Goal: Check status: Check status

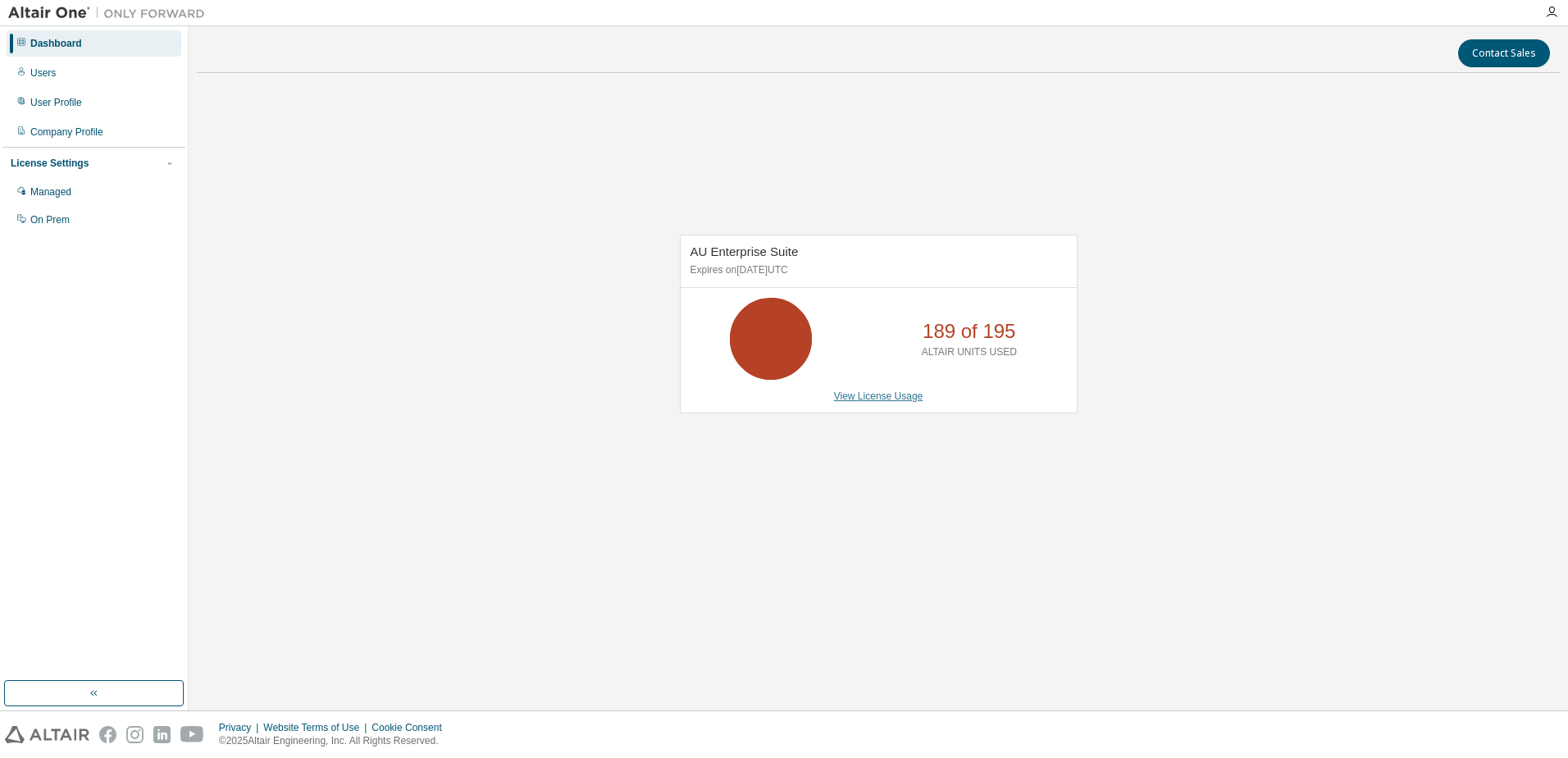
click at [873, 391] on link "View License Usage" at bounding box center [878, 396] width 89 height 12
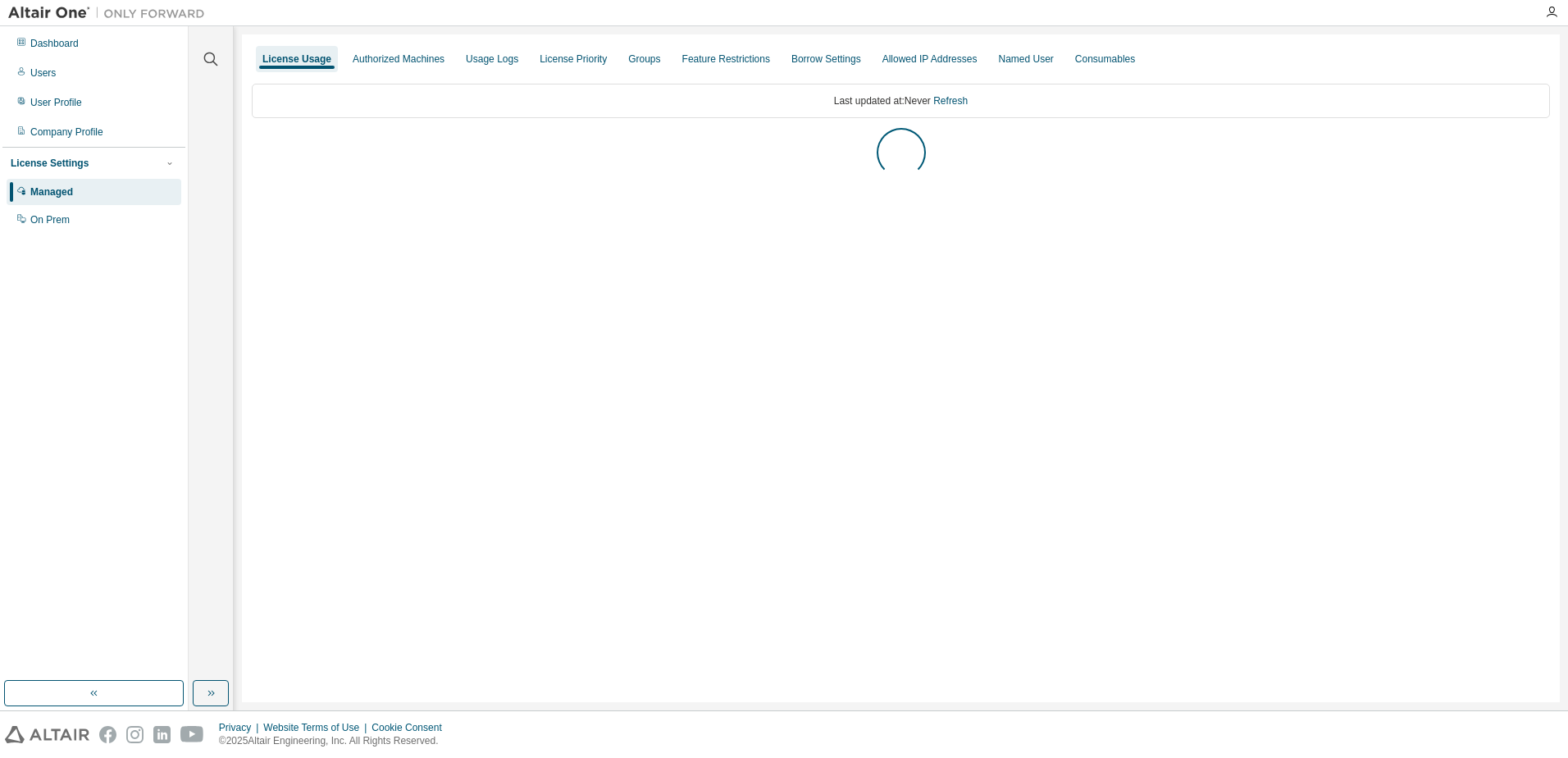
click at [201, 677] on div "Clear all Collapse on share string Yes No Only used licenses Yes No Only my usa…" at bounding box center [211, 353] width 40 height 649
click at [209, 696] on icon "button" at bounding box center [210, 693] width 13 height 13
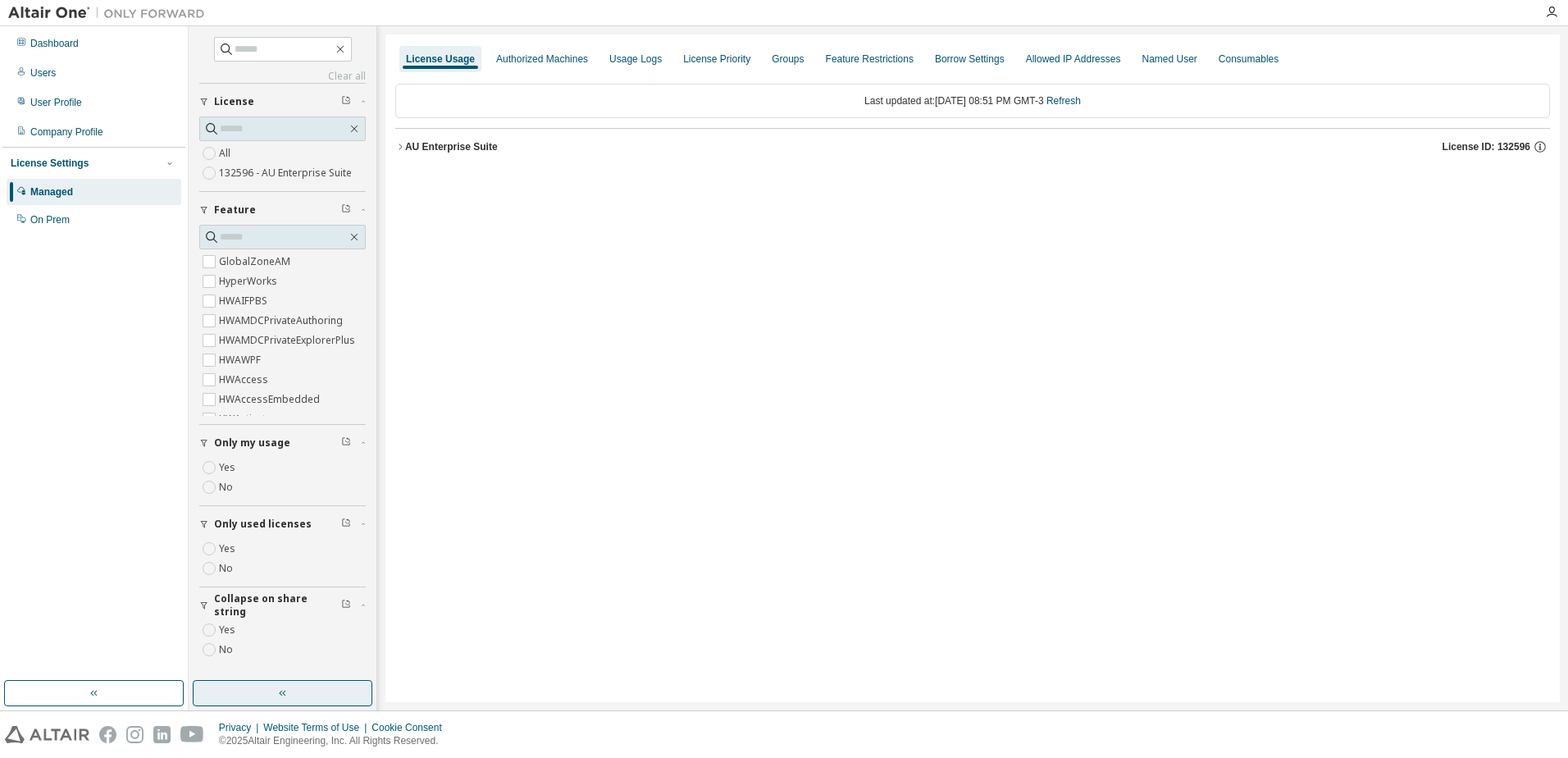
click at [226, 547] on label "Yes" at bounding box center [229, 548] width 20 height 20
drag, startPoint x: 478, startPoint y: 155, endPoint x: 462, endPoint y: 145, distance: 18.9
click at [462, 145] on div "AU Enterprise Suite" at bounding box center [451, 147] width 93 height 13
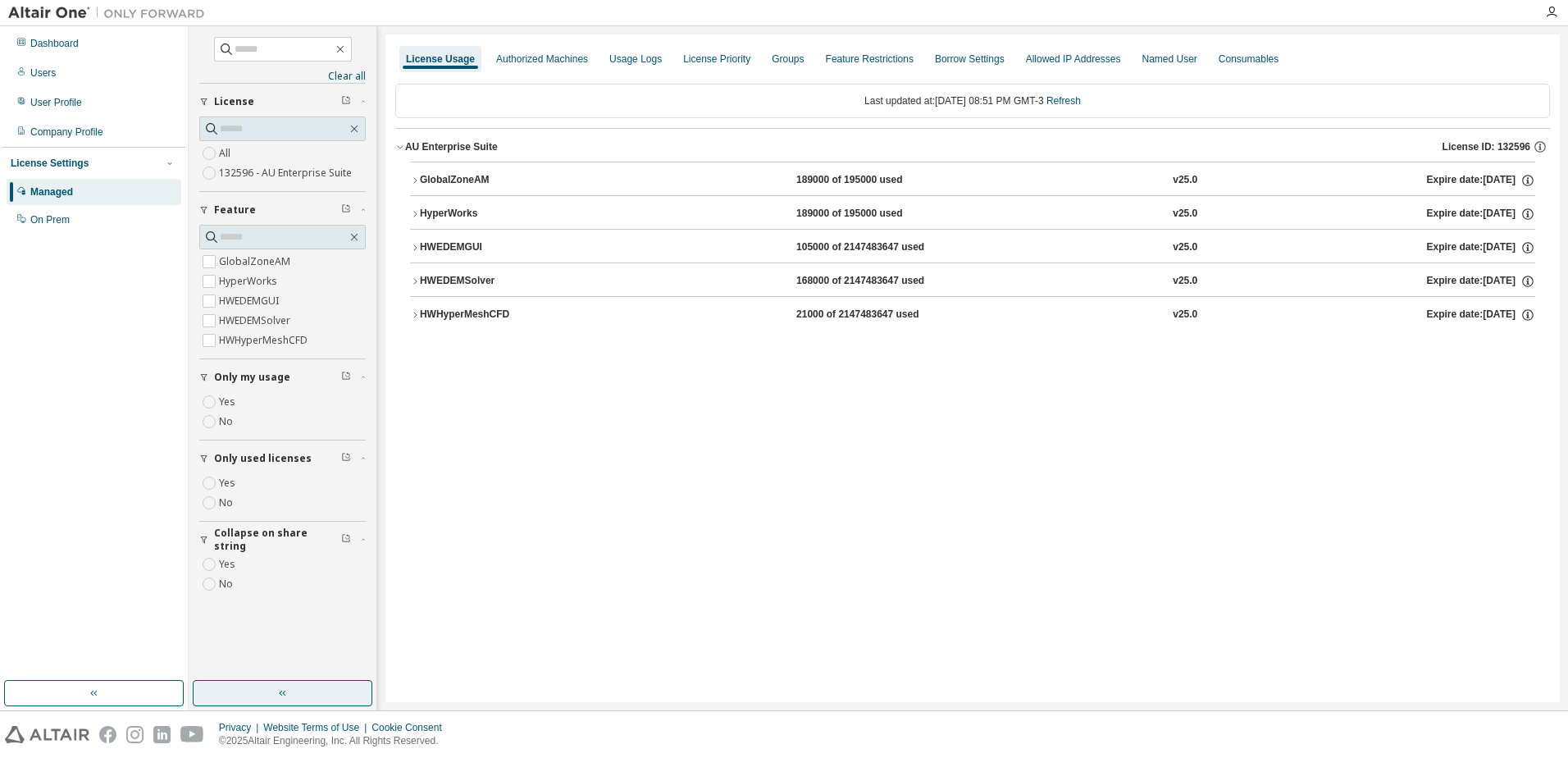
click at [555, 245] on div "HWEDEMGUI" at bounding box center [494, 247] width 147 height 14
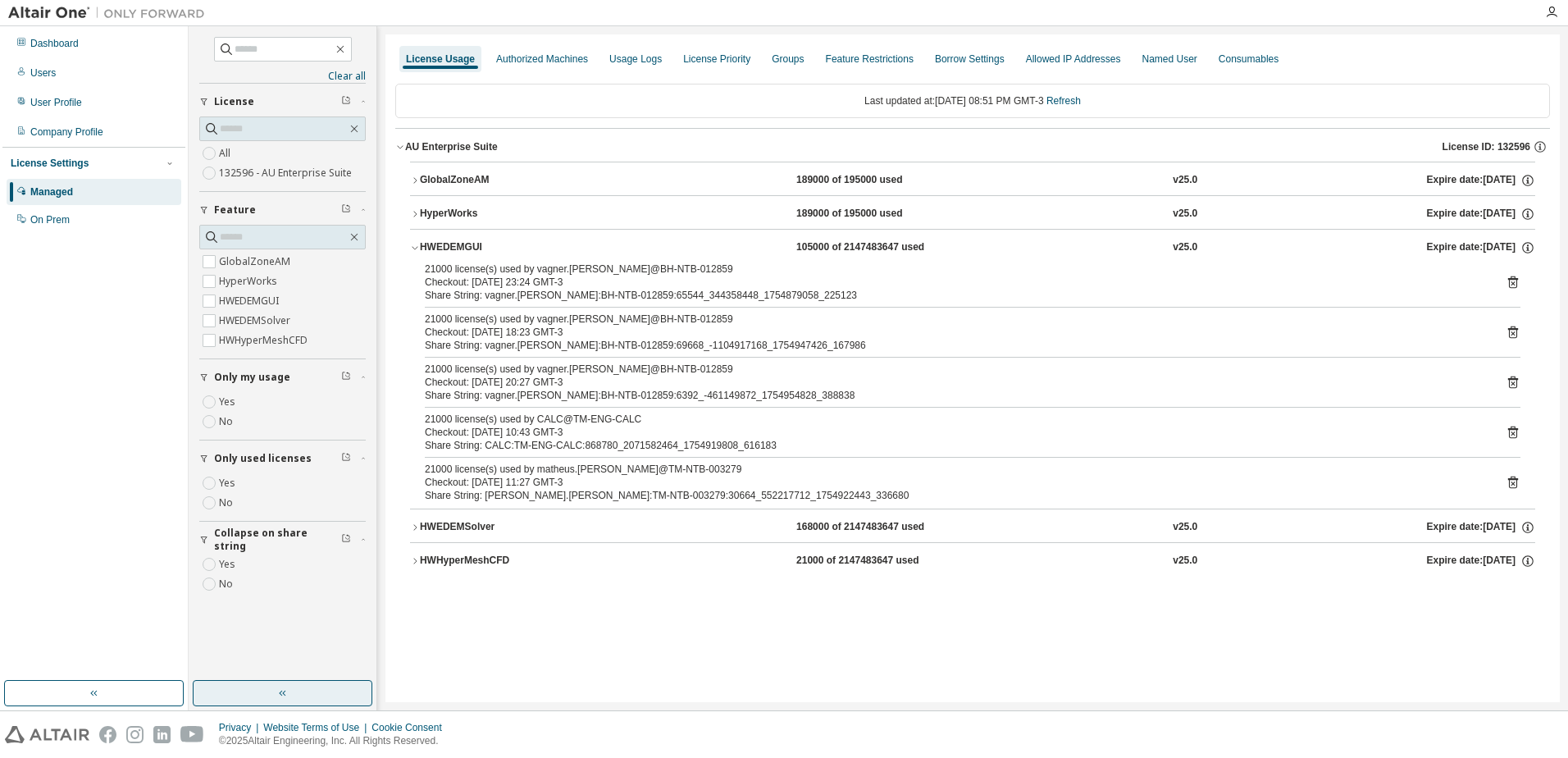
click at [734, 523] on div "HWEDEMSolver 168000 of 2147483647 used v25.0 Expire date: [DATE]" at bounding box center [977, 527] width 1116 height 14
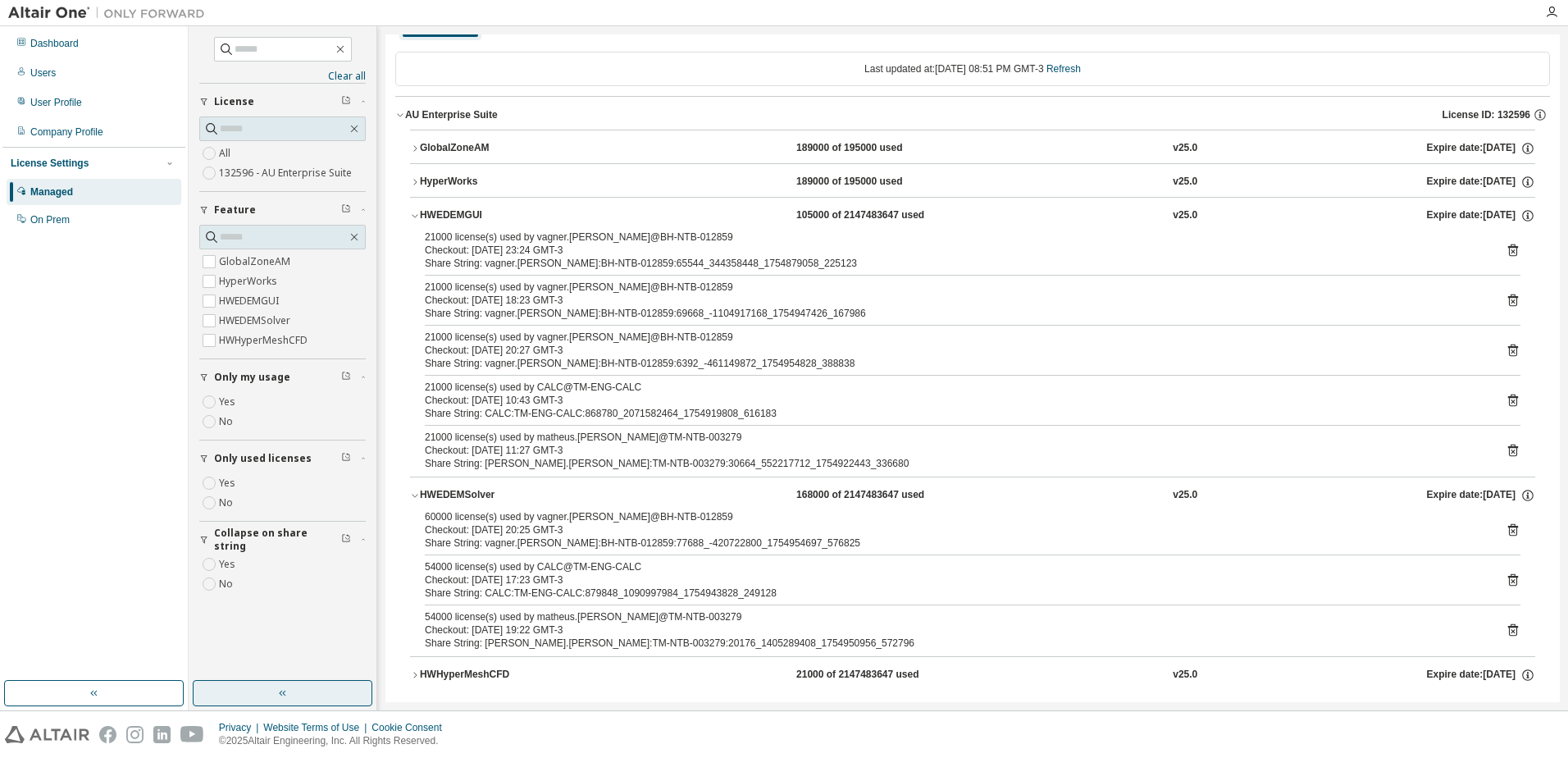
scroll to position [49, 0]
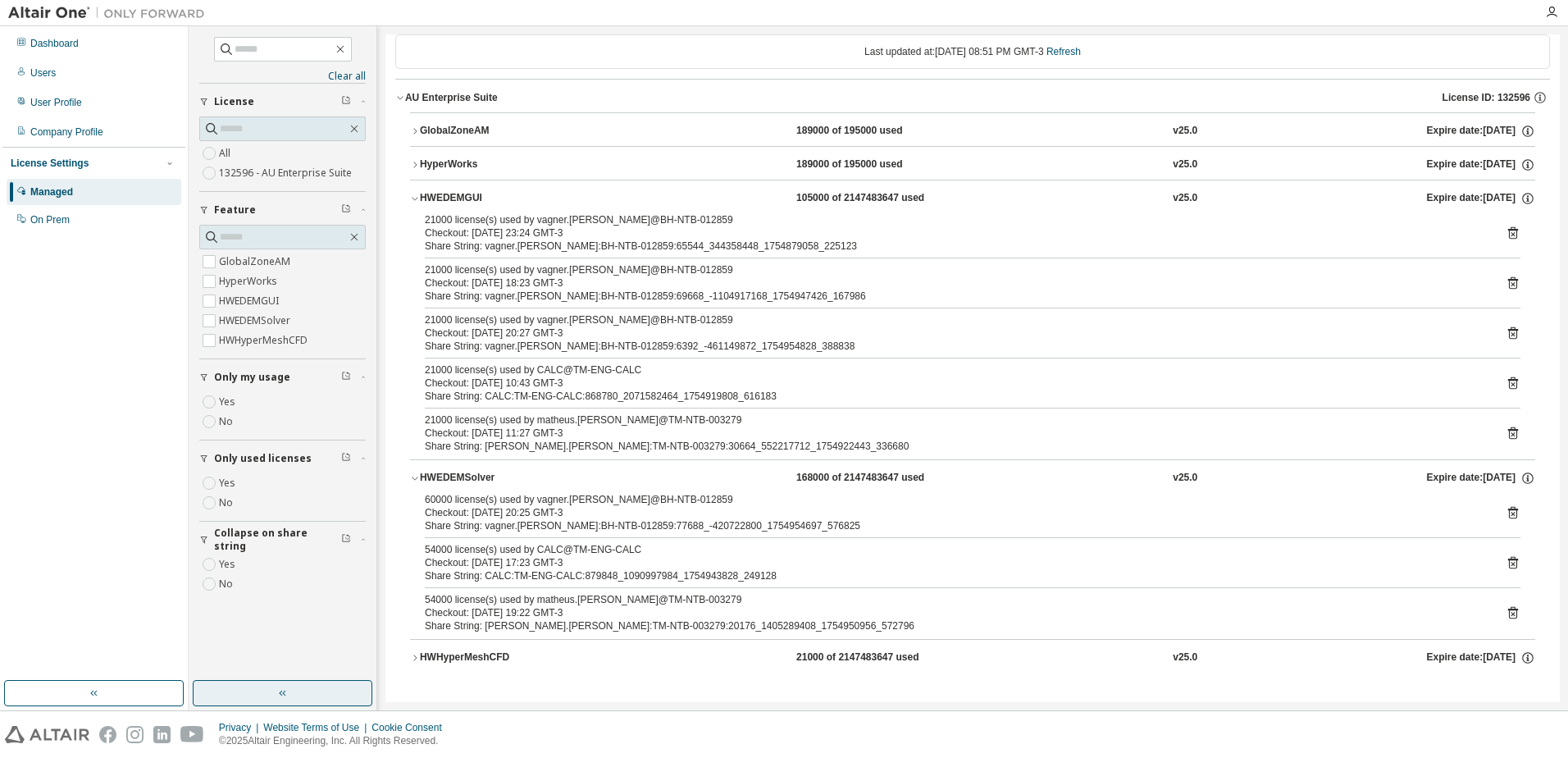
click at [744, 486] on button "HWEDEMSolver 168000 of 2147483647 used v25.0 Expire date: [DATE]" at bounding box center [973, 478] width 1126 height 36
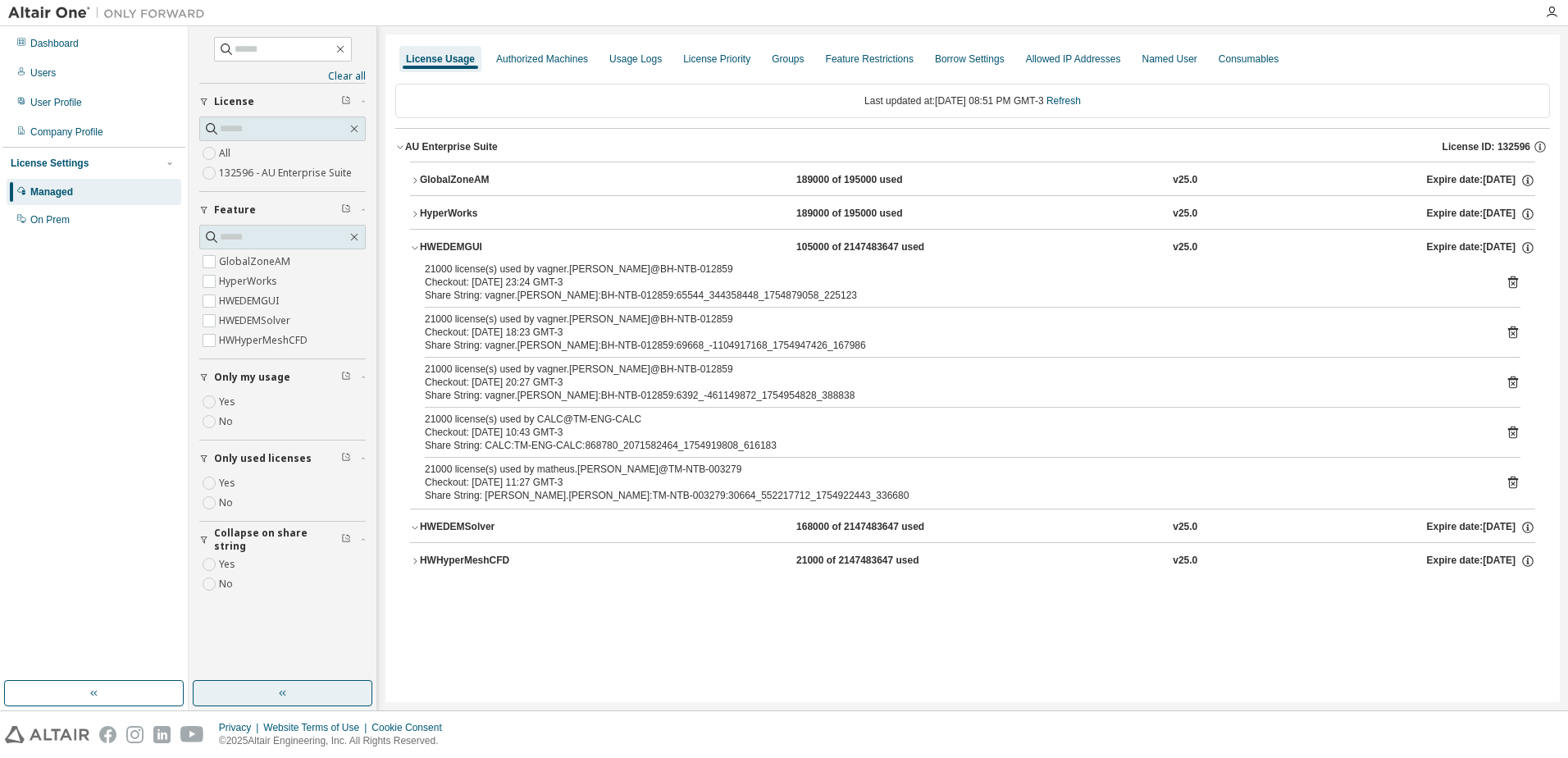
scroll to position [0, 0]
click at [512, 550] on button "HWHyperMeshCFD 21000 of 2147483647 used v25.0 Expire date: [DATE]" at bounding box center [973, 561] width 1126 height 36
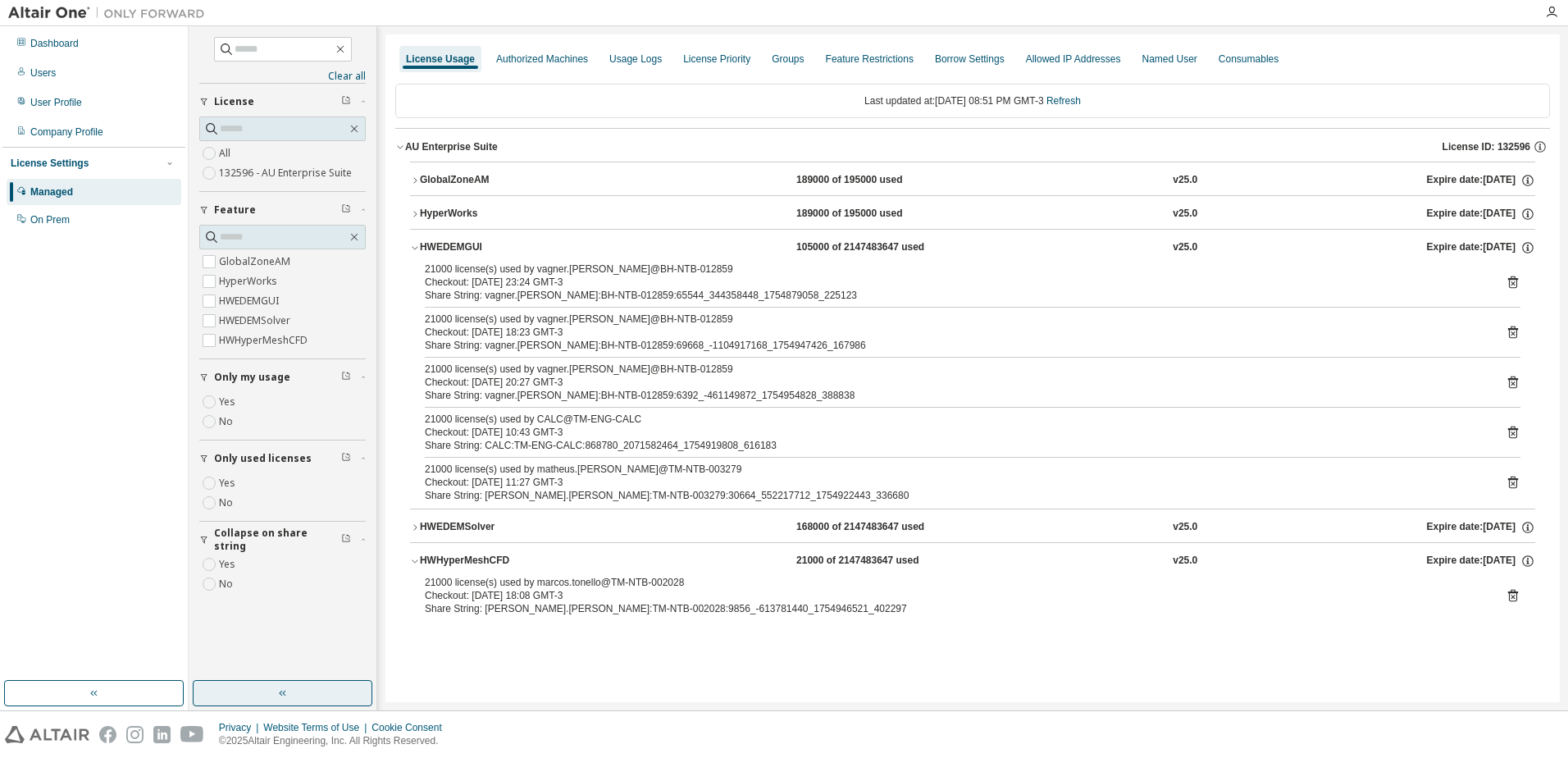
click at [1509, 590] on icon at bounding box center [1513, 595] width 14 height 14
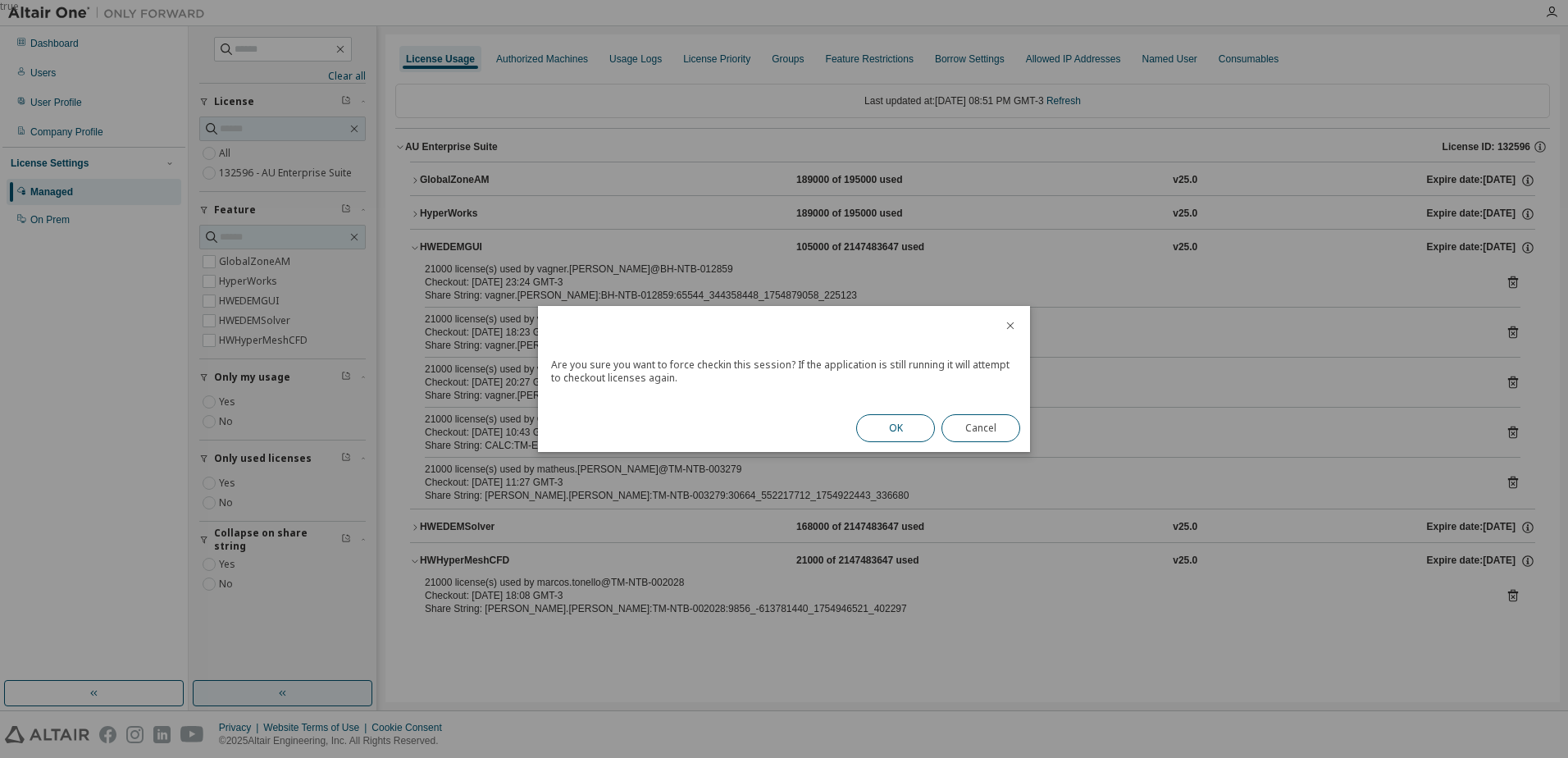
click at [897, 433] on button "OK" at bounding box center [895, 428] width 79 height 28
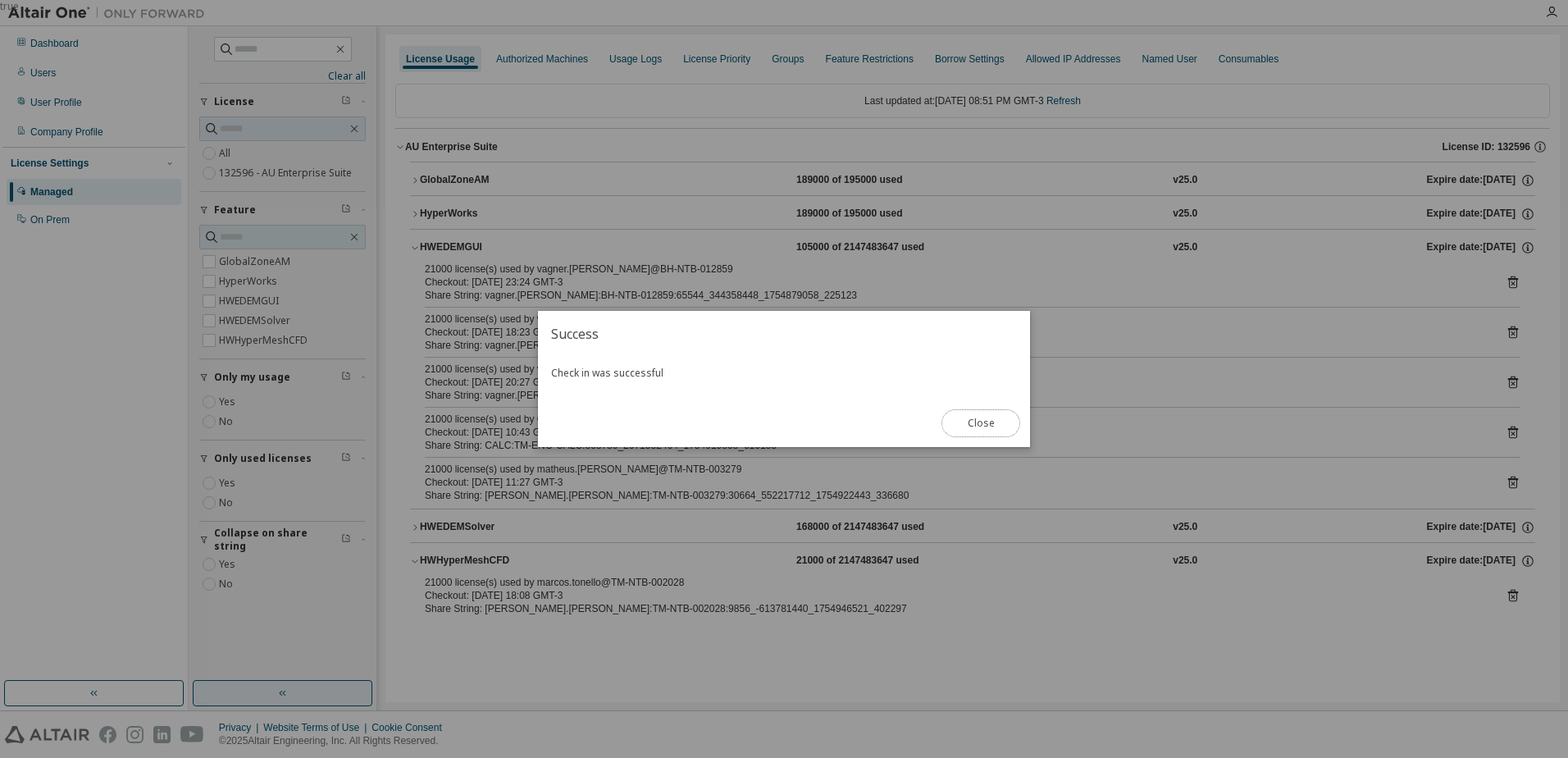
click at [1006, 428] on button "Close" at bounding box center [981, 423] width 79 height 28
